Goal: Information Seeking & Learning: Learn about a topic

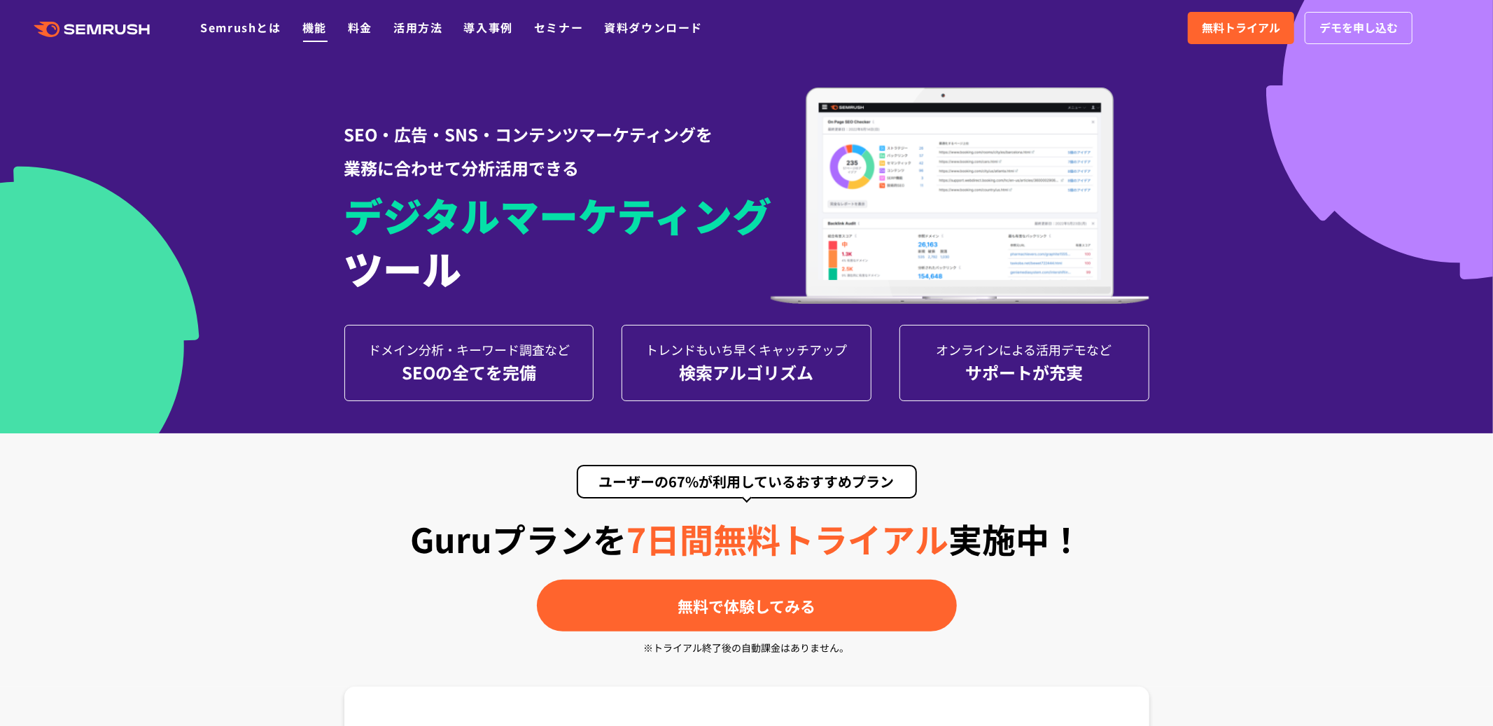
click at [311, 31] on link "機能" at bounding box center [314, 27] width 25 height 17
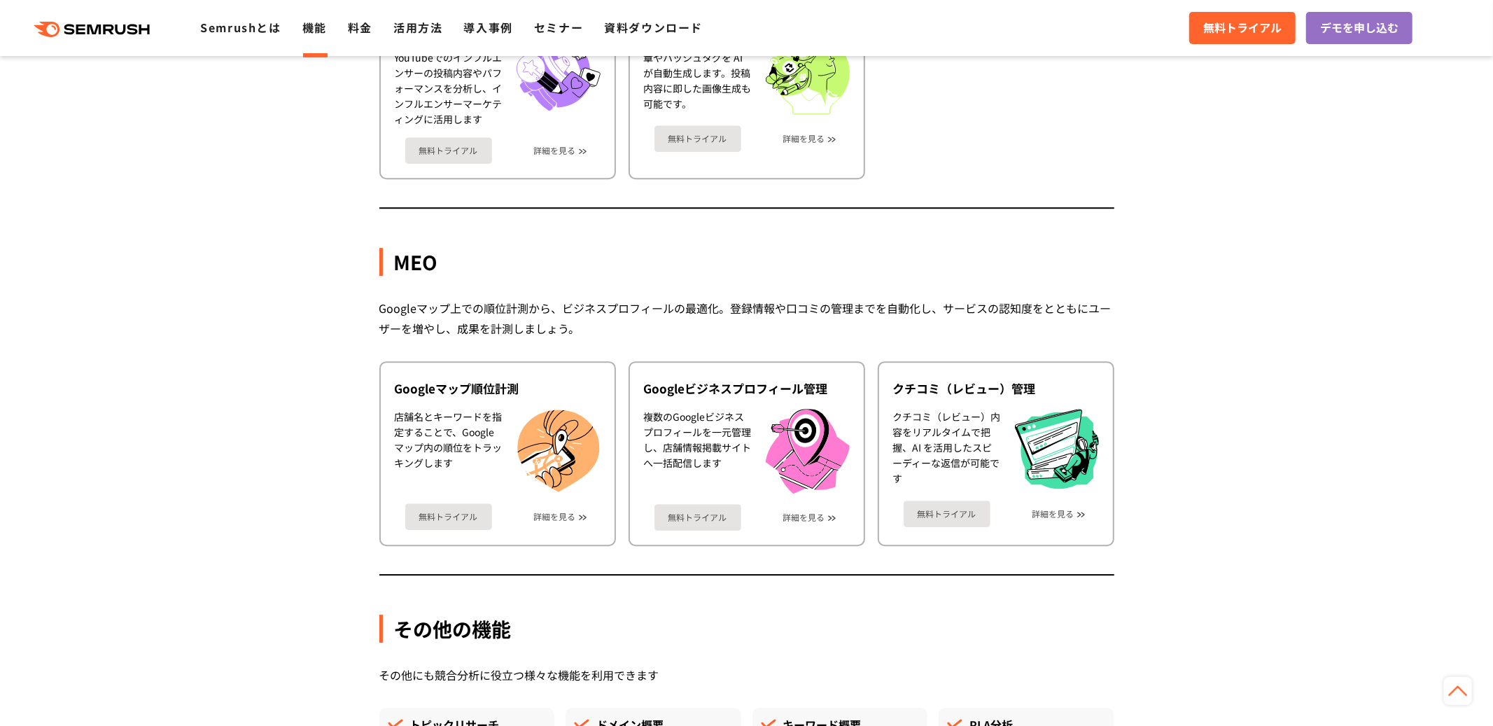
scroll to position [3309, 0]
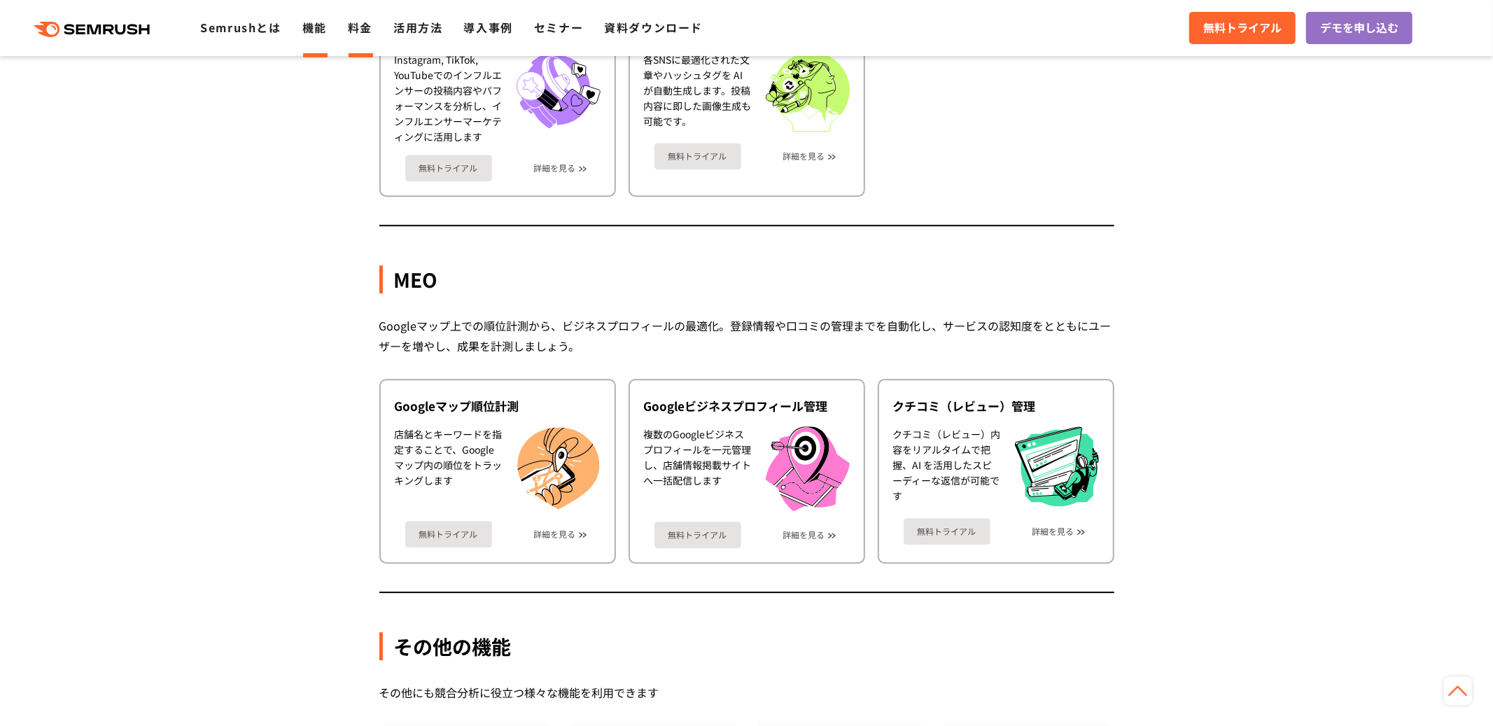
click at [372, 26] on link "料金" at bounding box center [360, 27] width 25 height 17
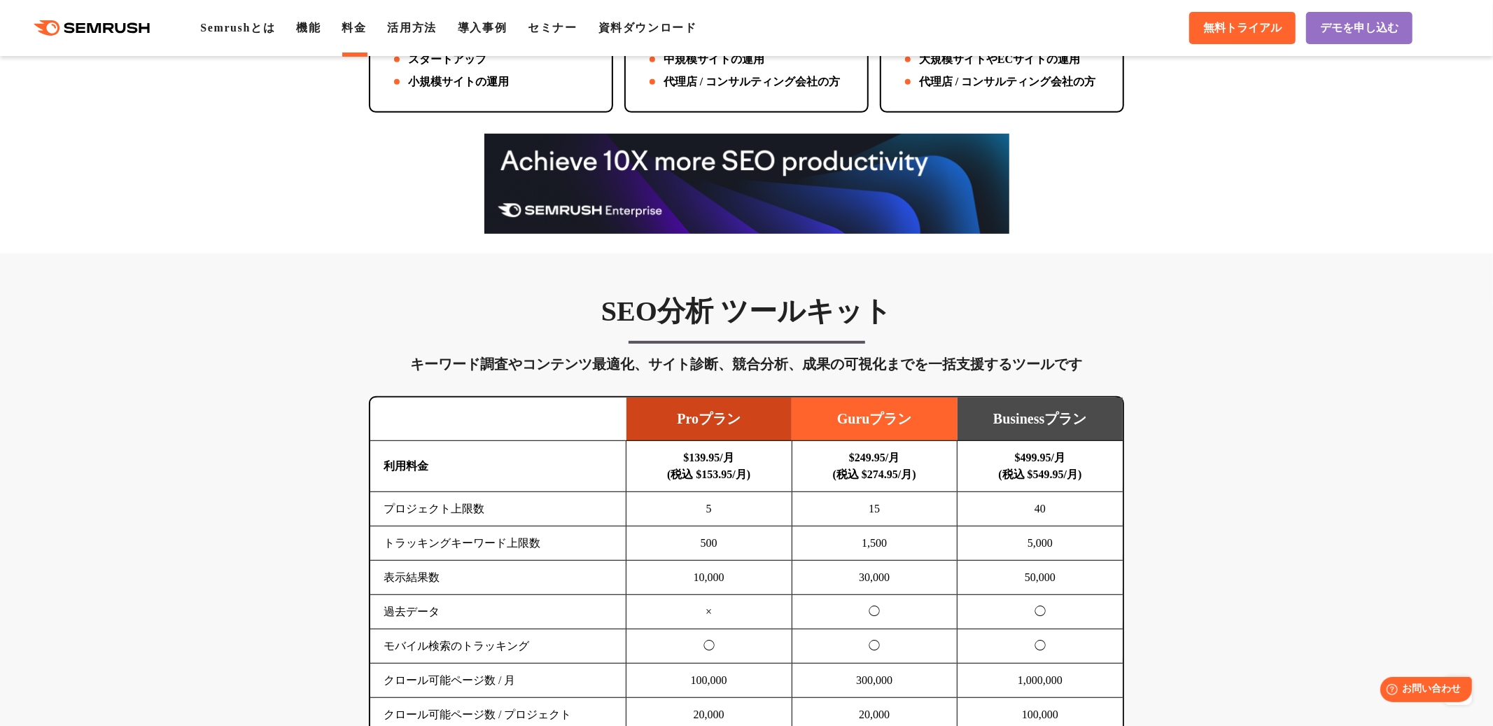
scroll to position [1087, 0]
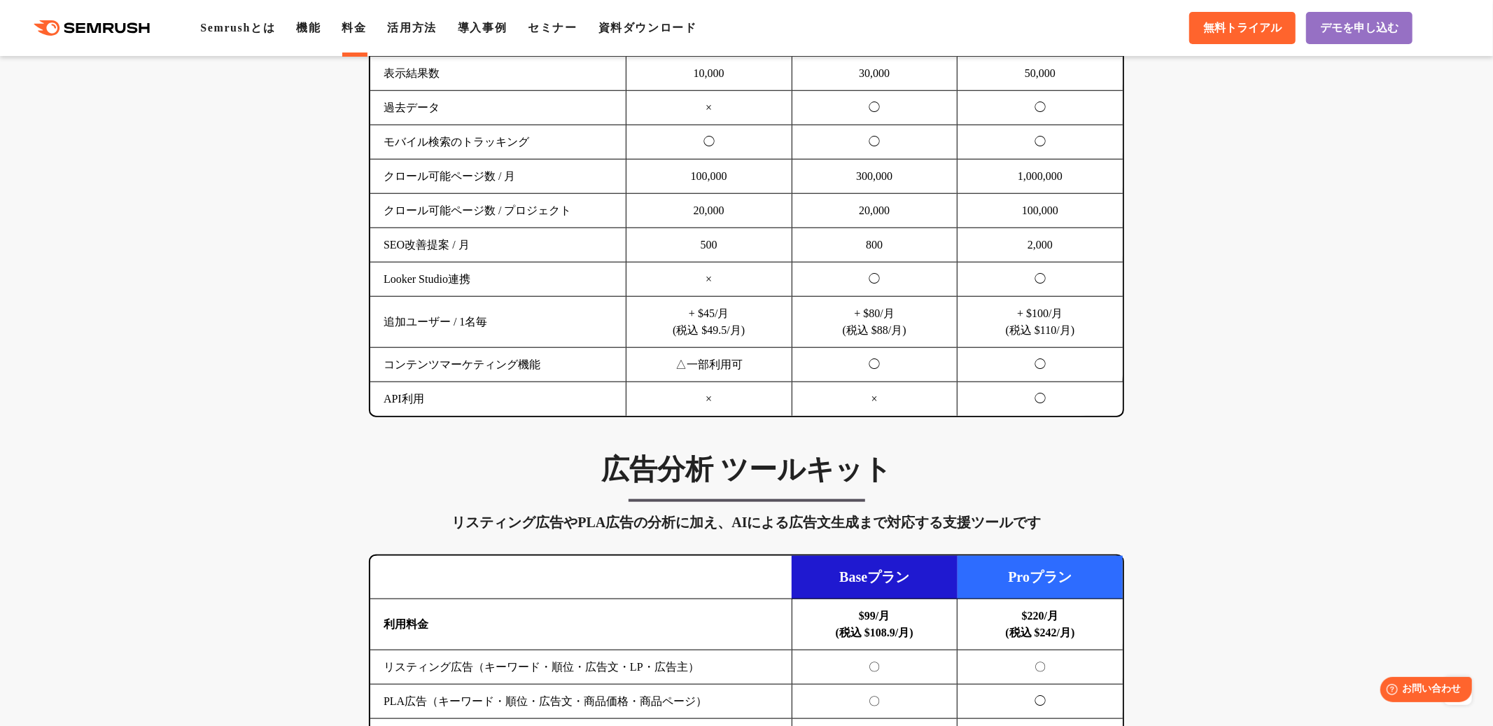
click at [119, 34] on icon ".cls {fill: #FF642D;}" at bounding box center [93, 27] width 158 height 15
